Goal: Contribute content: Add original content to the website for others to see

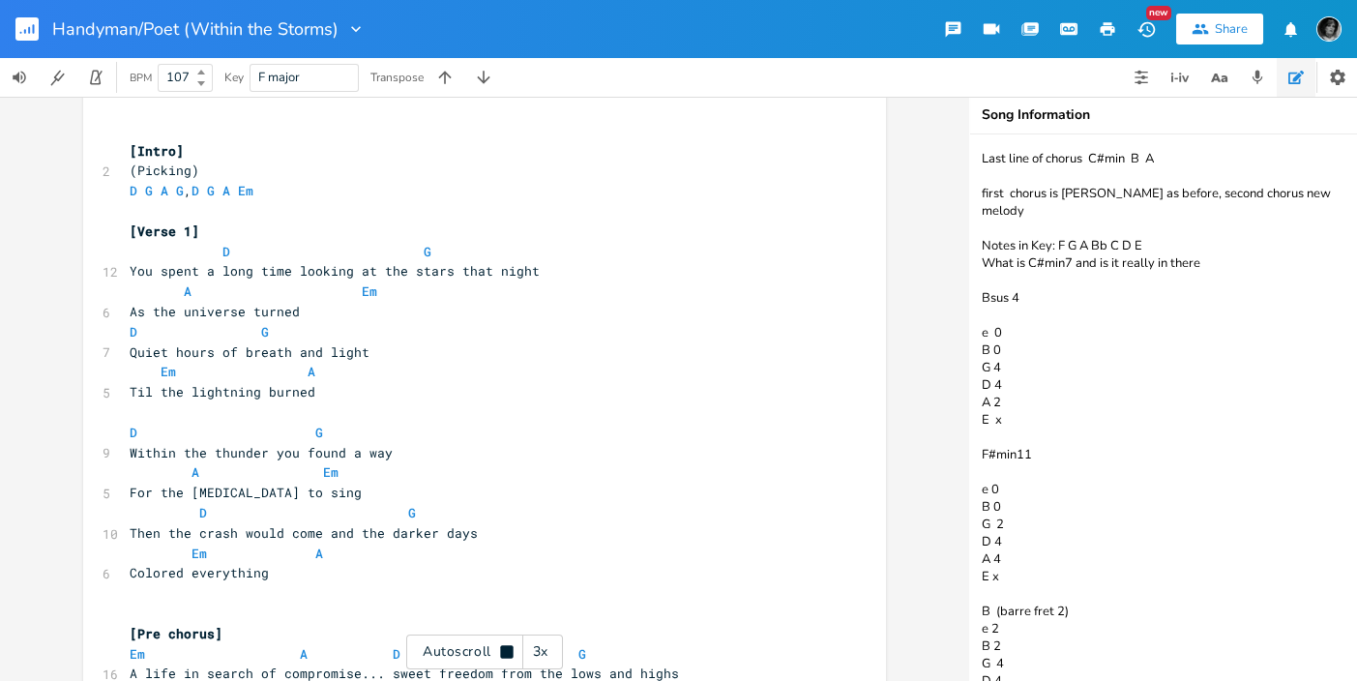
scroll to position [144, 0]
click at [451, 655] on div "Autoscroll 3x" at bounding box center [484, 651] width 157 height 35
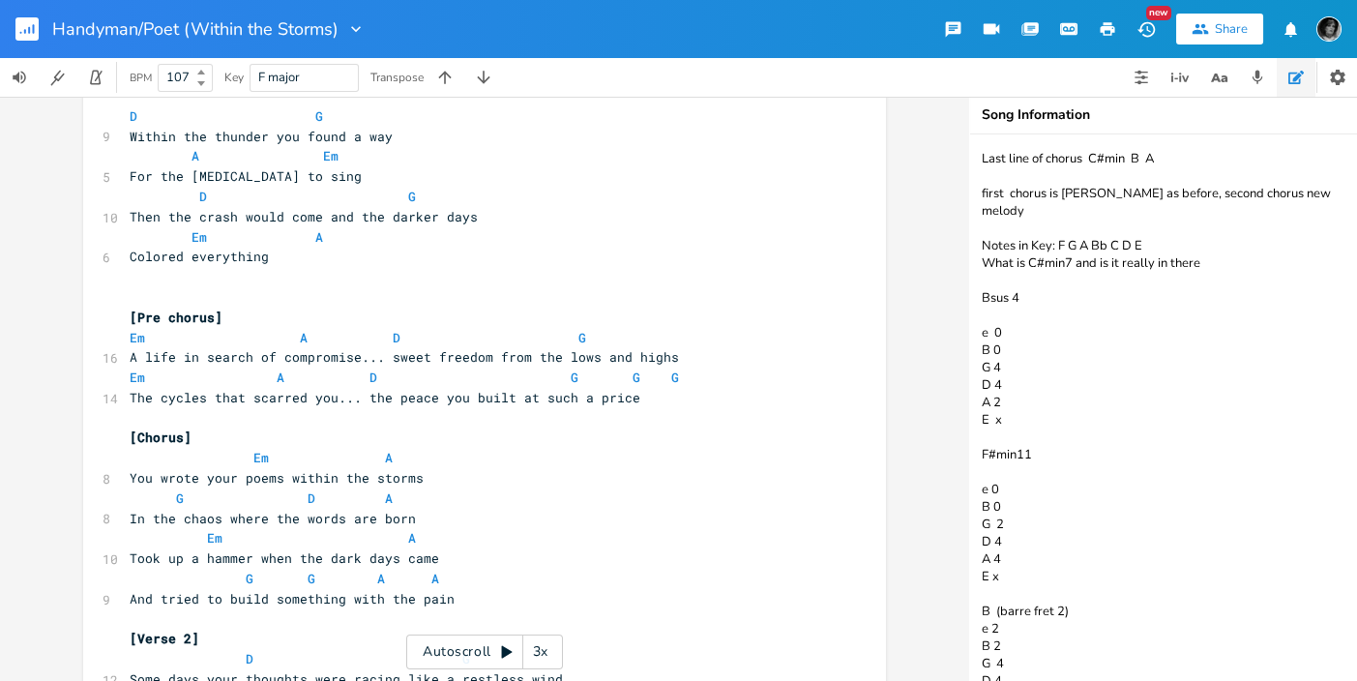
scroll to position [468, 0]
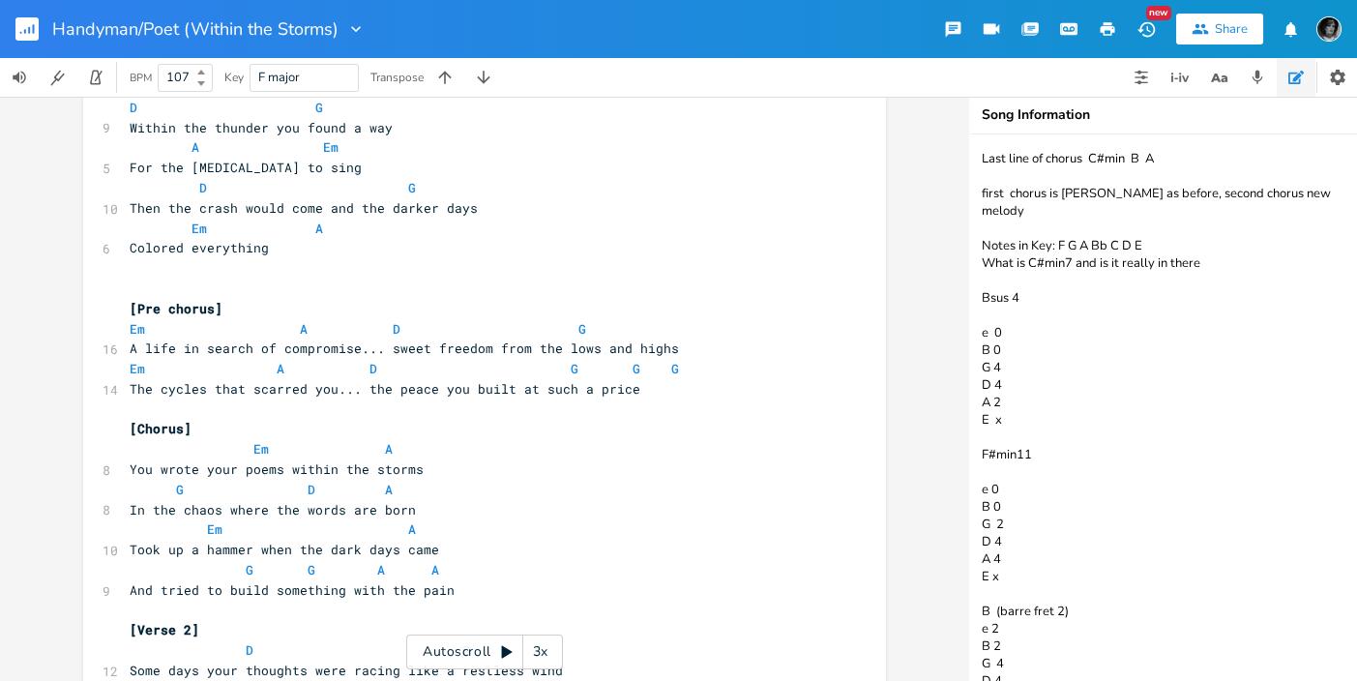
click at [22, 27] on rect "button" at bounding box center [26, 28] width 23 height 23
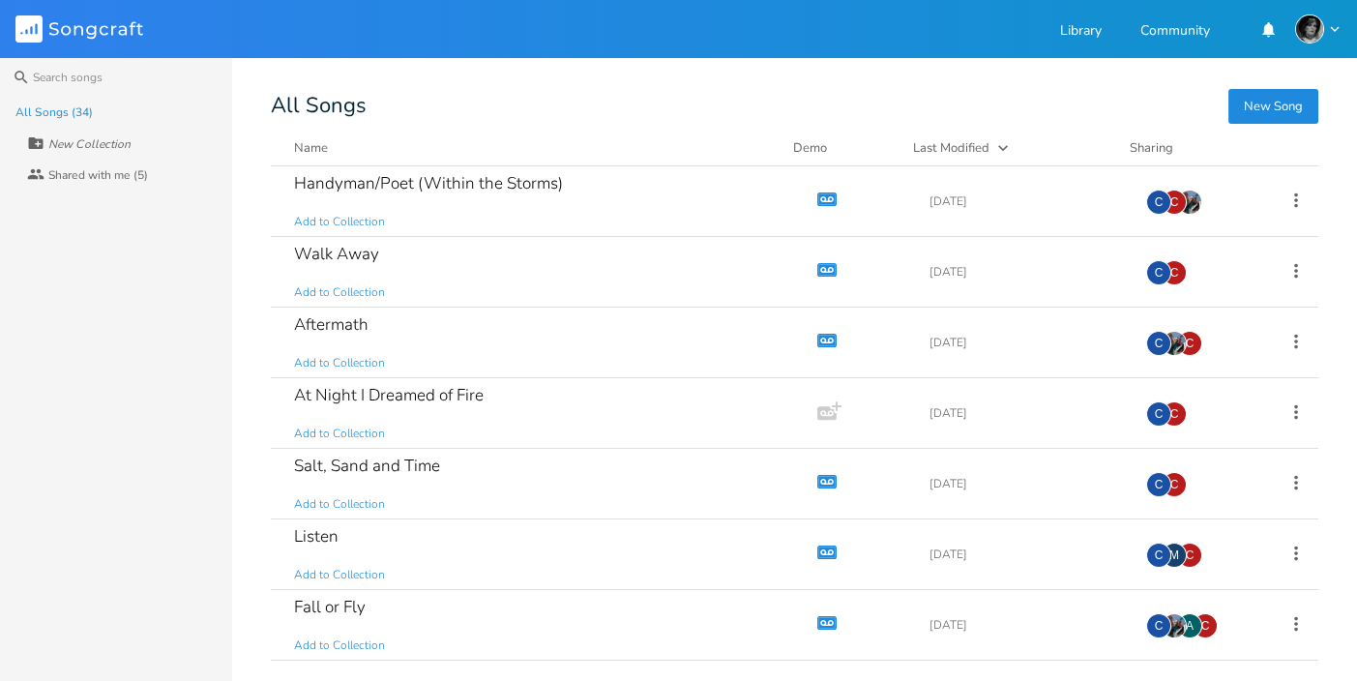
click at [51, 341] on div "All Songs (34) New Collection Collaborators Shared with me (5)" at bounding box center [116, 389] width 232 height 584
click at [324, 605] on div "Fall or Fly" at bounding box center [330, 607] width 72 height 16
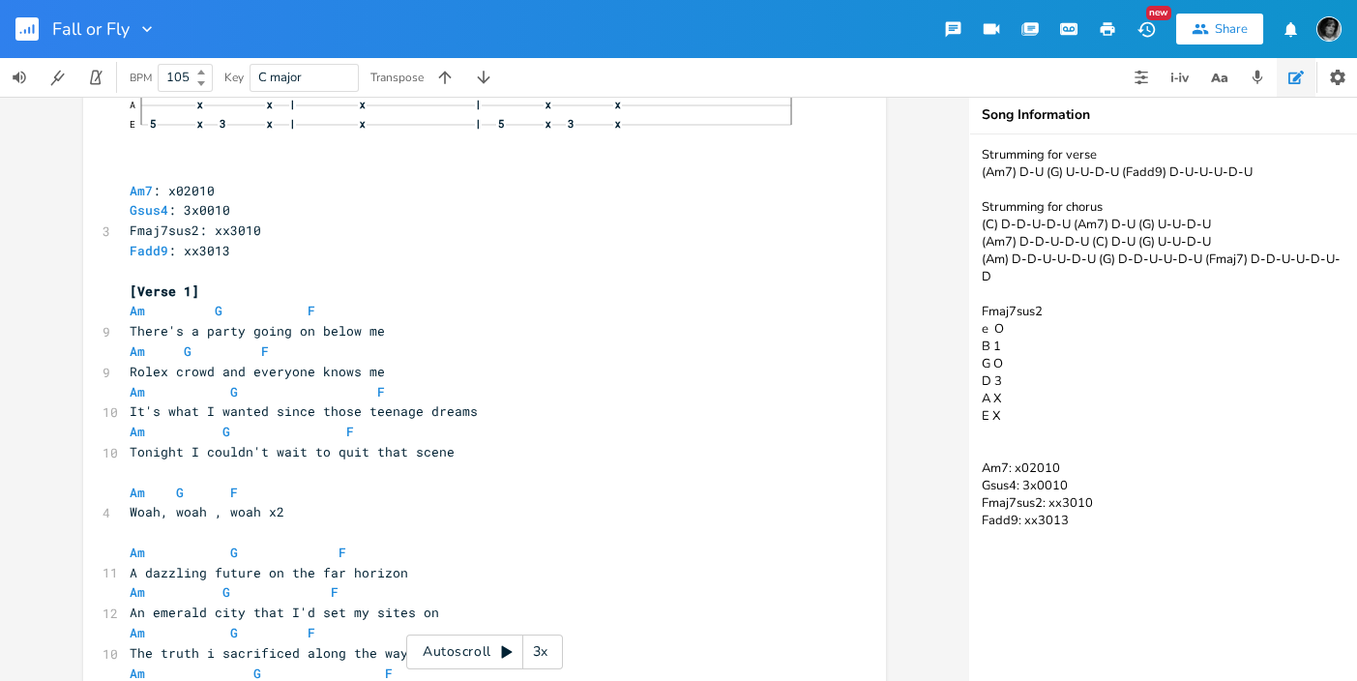
scroll to position [674, 0]
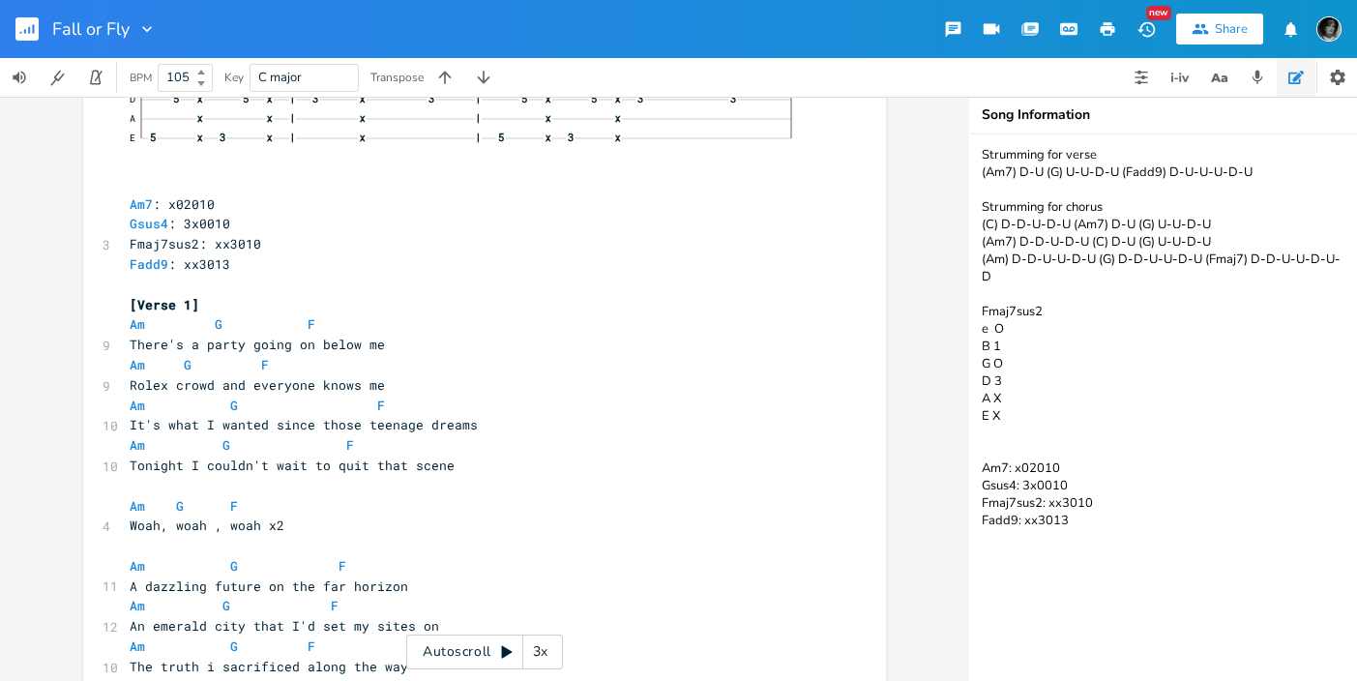
click at [453, 650] on div "Autoscroll 3x" at bounding box center [484, 651] width 157 height 35
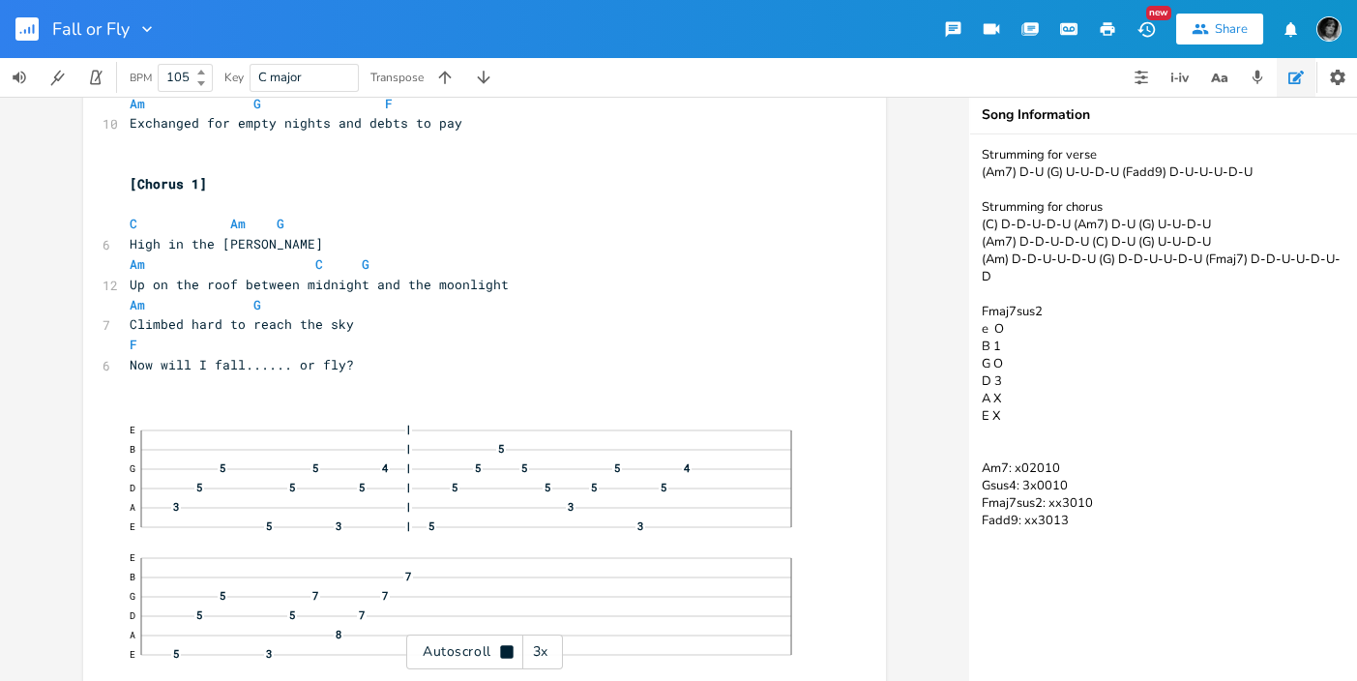
click at [453, 653] on div "Autoscroll 3x" at bounding box center [484, 651] width 157 height 35
click at [130, 241] on span "High in the [PERSON_NAME]" at bounding box center [226, 243] width 193 height 17
click at [212, 219] on span at bounding box center [206, 224] width 31 height 20
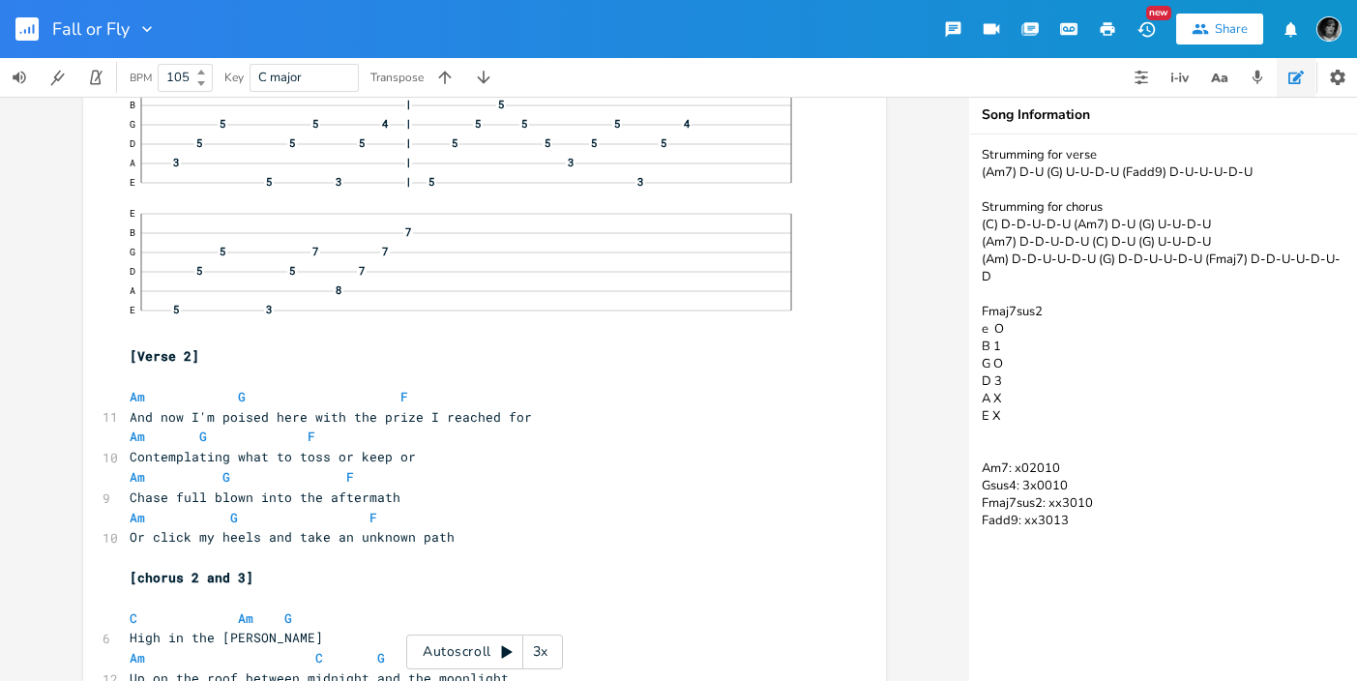
scroll to position [1630, 0]
